Goal: Task Accomplishment & Management: Manage account settings

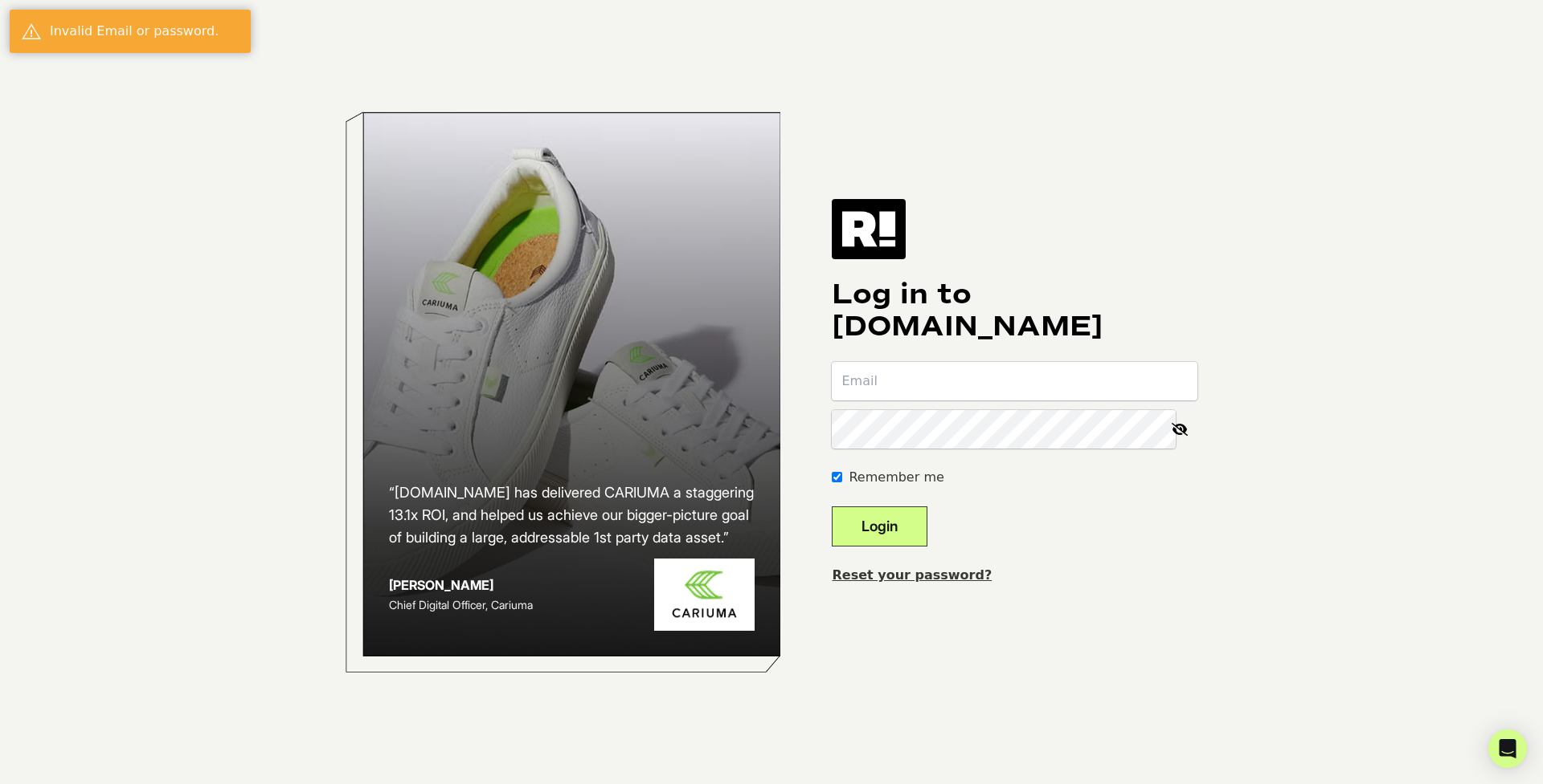
click at [1039, 572] on div "Reset your password?" at bounding box center [1015, 575] width 366 height 19
click at [946, 568] on link "Reset your password?" at bounding box center [912, 575] width 160 height 15
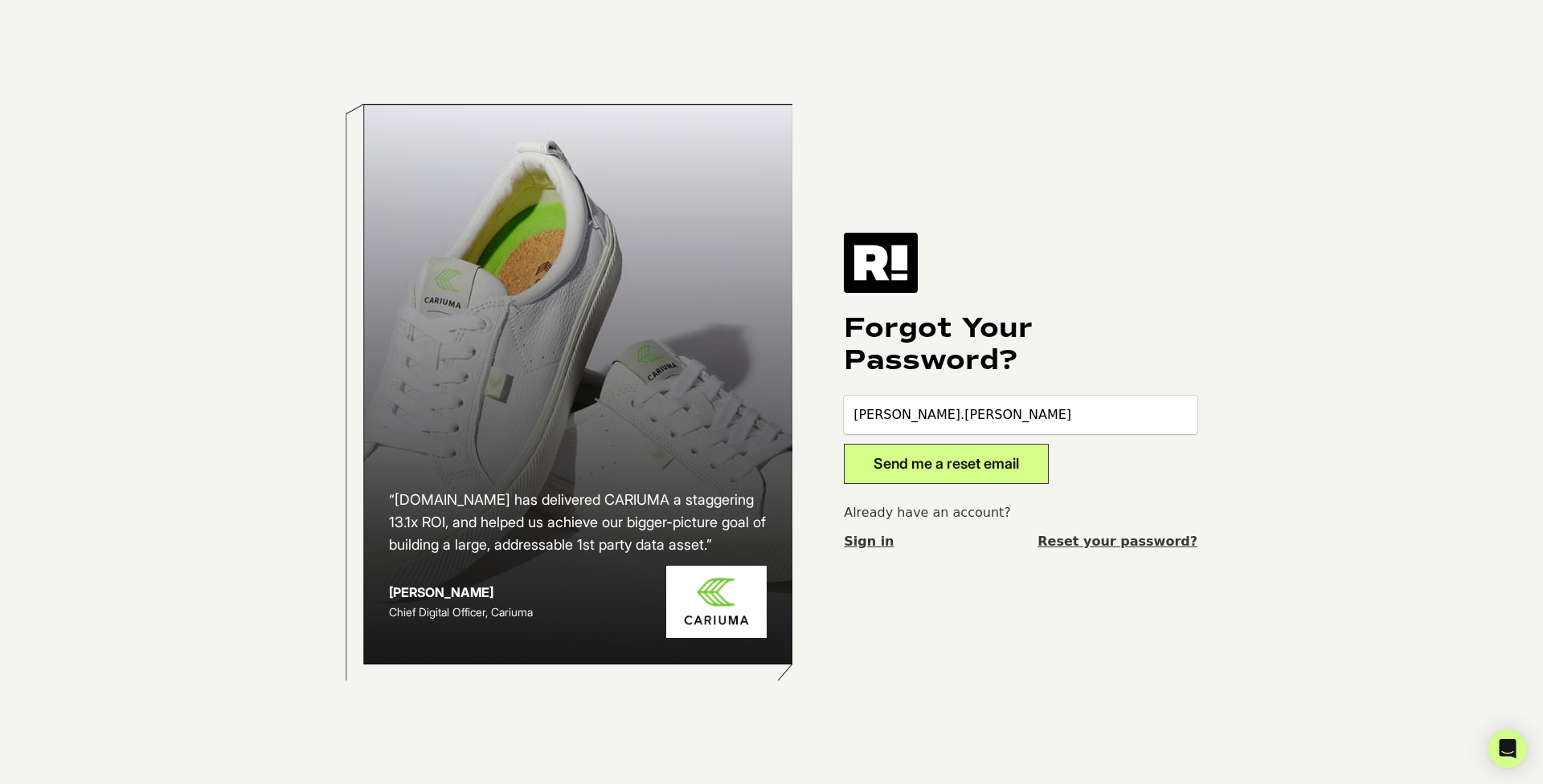
type input "[PERSON_NAME][EMAIL_ADDRESS][PERSON_NAME][DOMAIN_NAME]"
click at [991, 456] on button "Send me a reset email" at bounding box center [946, 464] width 205 height 40
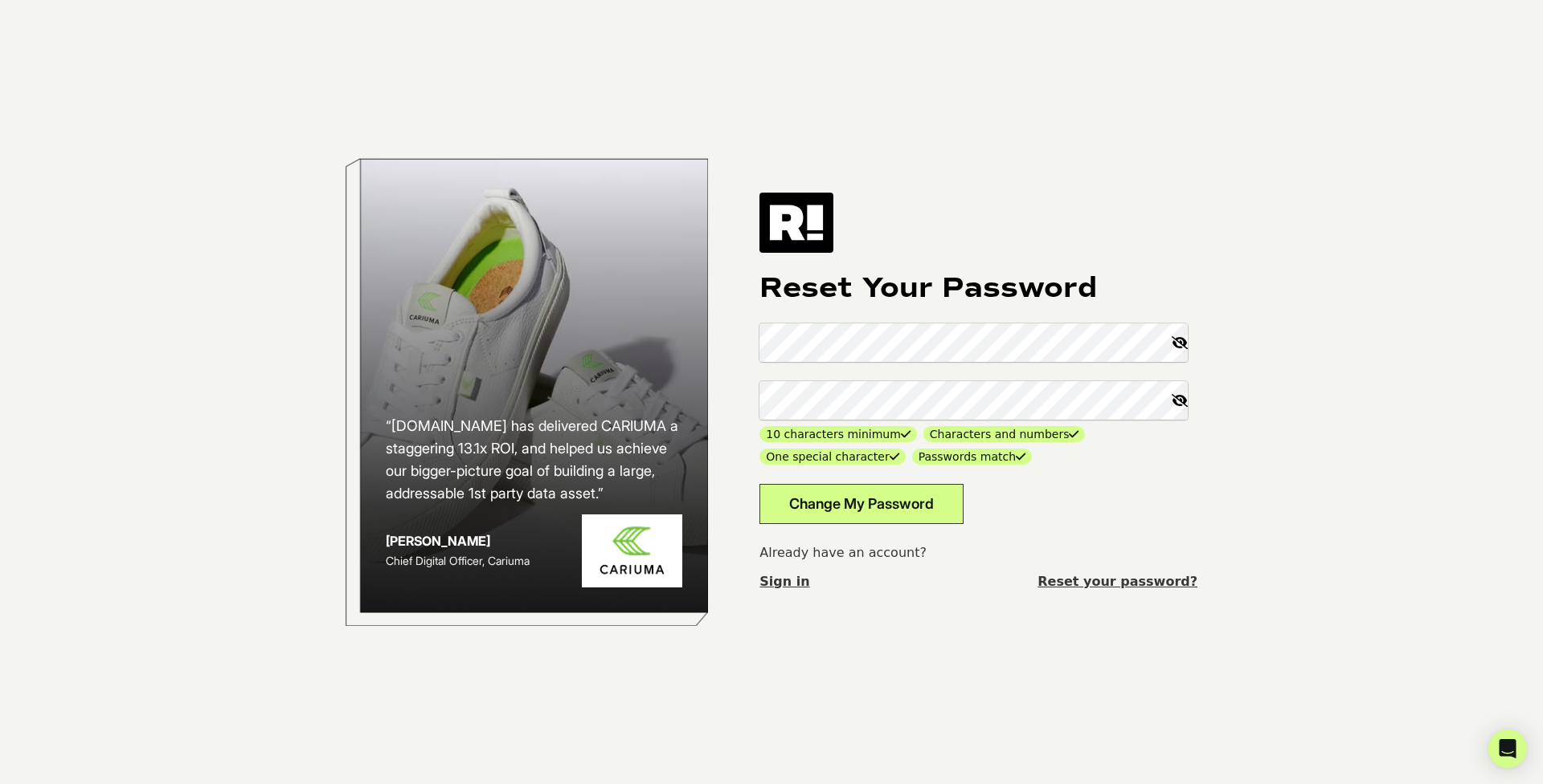
click at [883, 499] on button "Change My Password" at bounding box center [862, 504] width 204 height 40
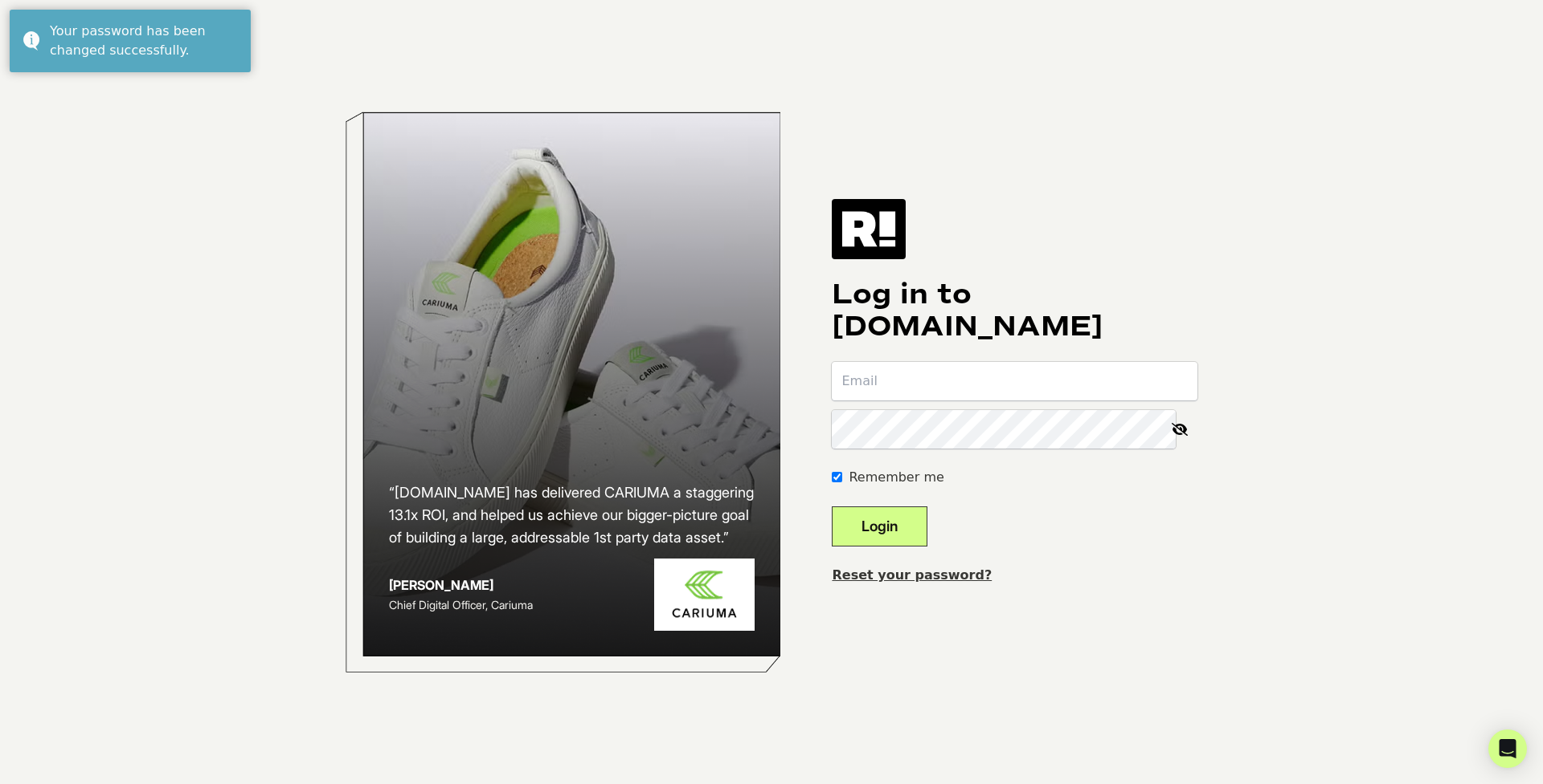
click at [934, 379] on input "email" at bounding box center [1015, 381] width 366 height 39
type input "[PERSON_NAME][EMAIL_ADDRESS][PERSON_NAME][DOMAIN_NAME]"
click at [1185, 429] on icon at bounding box center [1179, 430] width 35 height 39
click at [904, 532] on button "Login" at bounding box center [879, 526] width 96 height 40
